Goal: Transaction & Acquisition: Purchase product/service

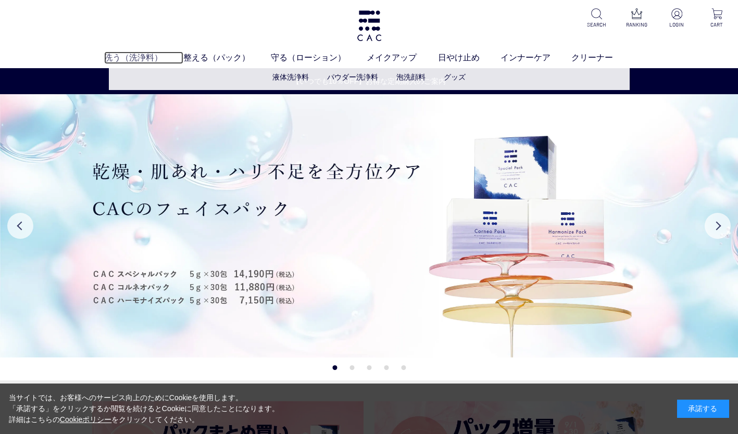
click at [128, 57] on link "洗う（洗浄料）" at bounding box center [143, 58] width 79 height 12
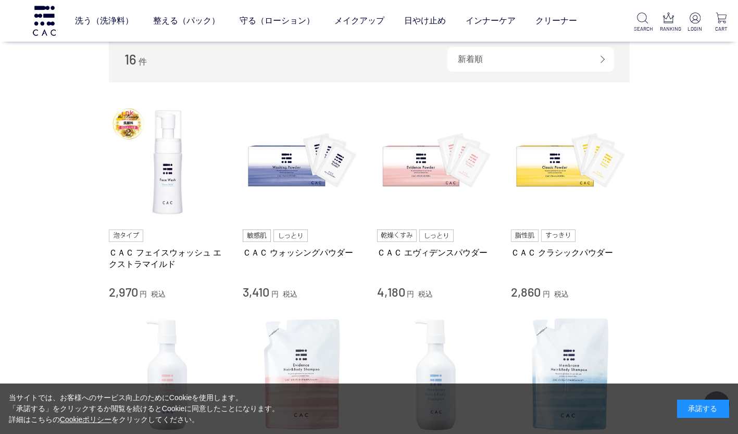
scroll to position [156, 0]
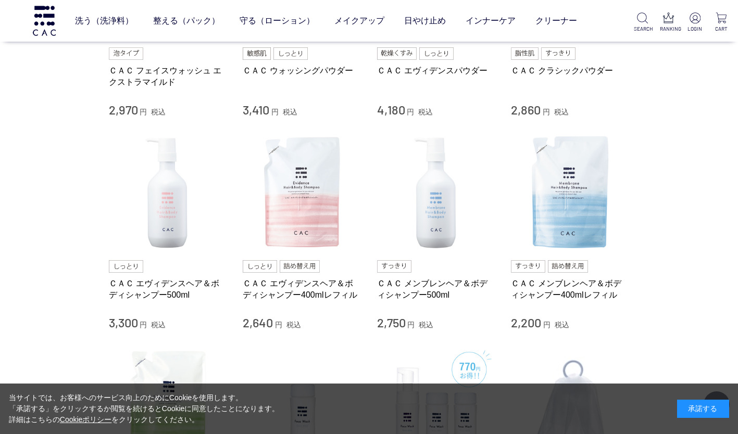
scroll to position [416, 0]
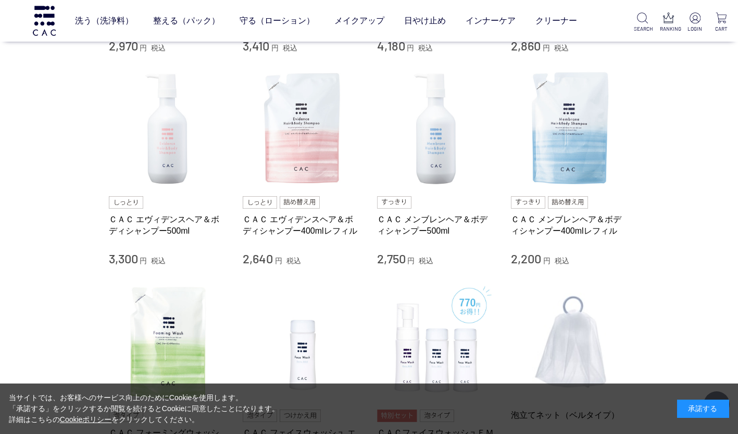
click at [690, 176] on div "買い物かご 買い物かご内の商品 買い物かごは空です... カテゴリから探す 商品一覧 スキンケア 洗う（洗浄料） 液体洗浄料 パウダー洗浄料 泡洗顔料 [GE…" at bounding box center [369, 188] width 738 height 1162
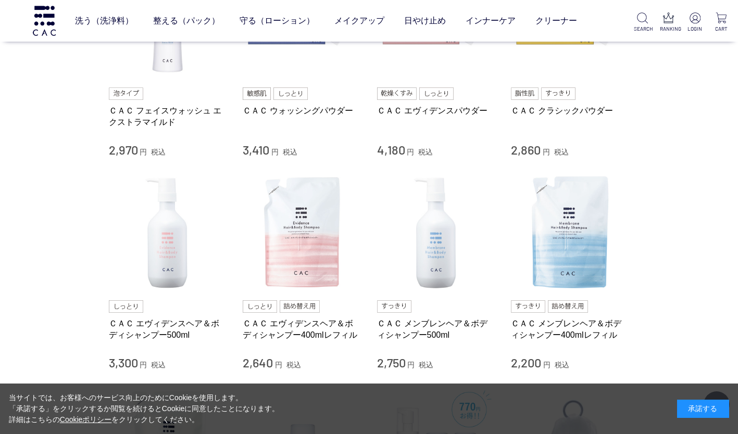
scroll to position [364, 0]
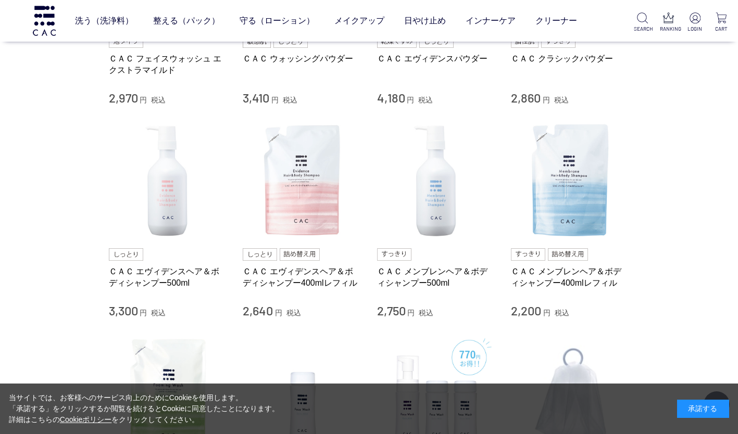
click at [47, 167] on div "買い物かご 買い物かご内の商品 買い物かごは空です... カテゴリから探す 商品一覧 スキンケア 洗う（洗浄料） 液体洗浄料 パウダー洗浄料 泡洗顔料 [GE…" at bounding box center [369, 240] width 738 height 1162
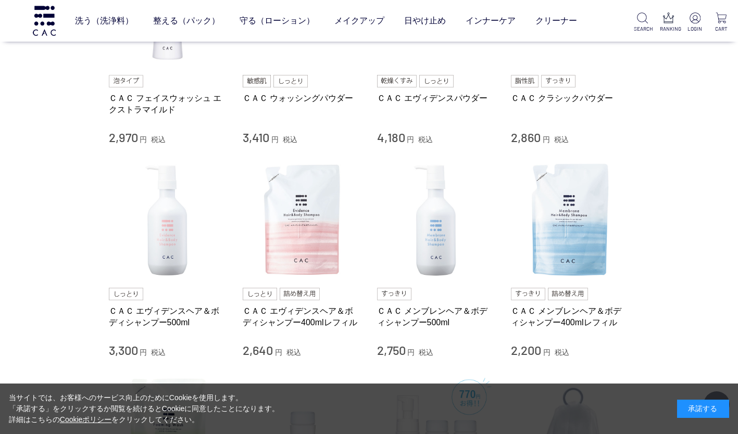
scroll to position [312, 0]
